Goal: Task Accomplishment & Management: Manage account settings

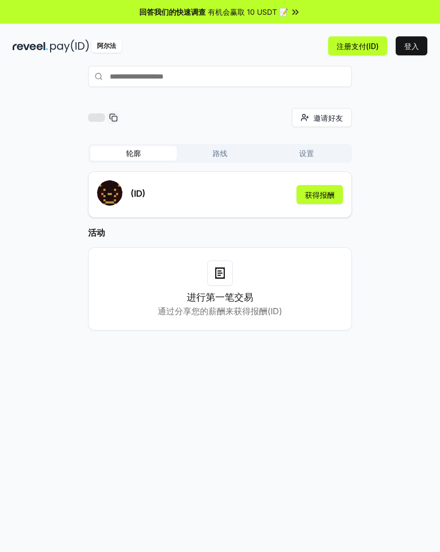
click at [415, 46] on button "登入" at bounding box center [411, 45] width 32 height 19
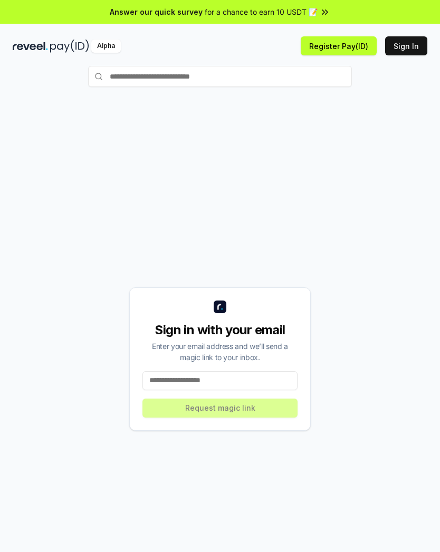
click at [419, 41] on button "Sign In" at bounding box center [406, 45] width 42 height 19
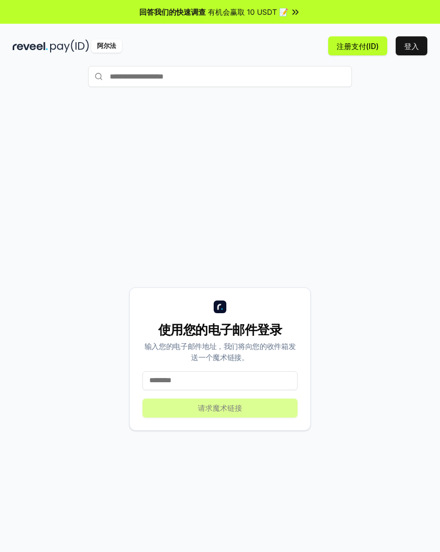
click at [168, 379] on input at bounding box center [219, 380] width 155 height 19
